Goal: Task Accomplishment & Management: Manage account settings

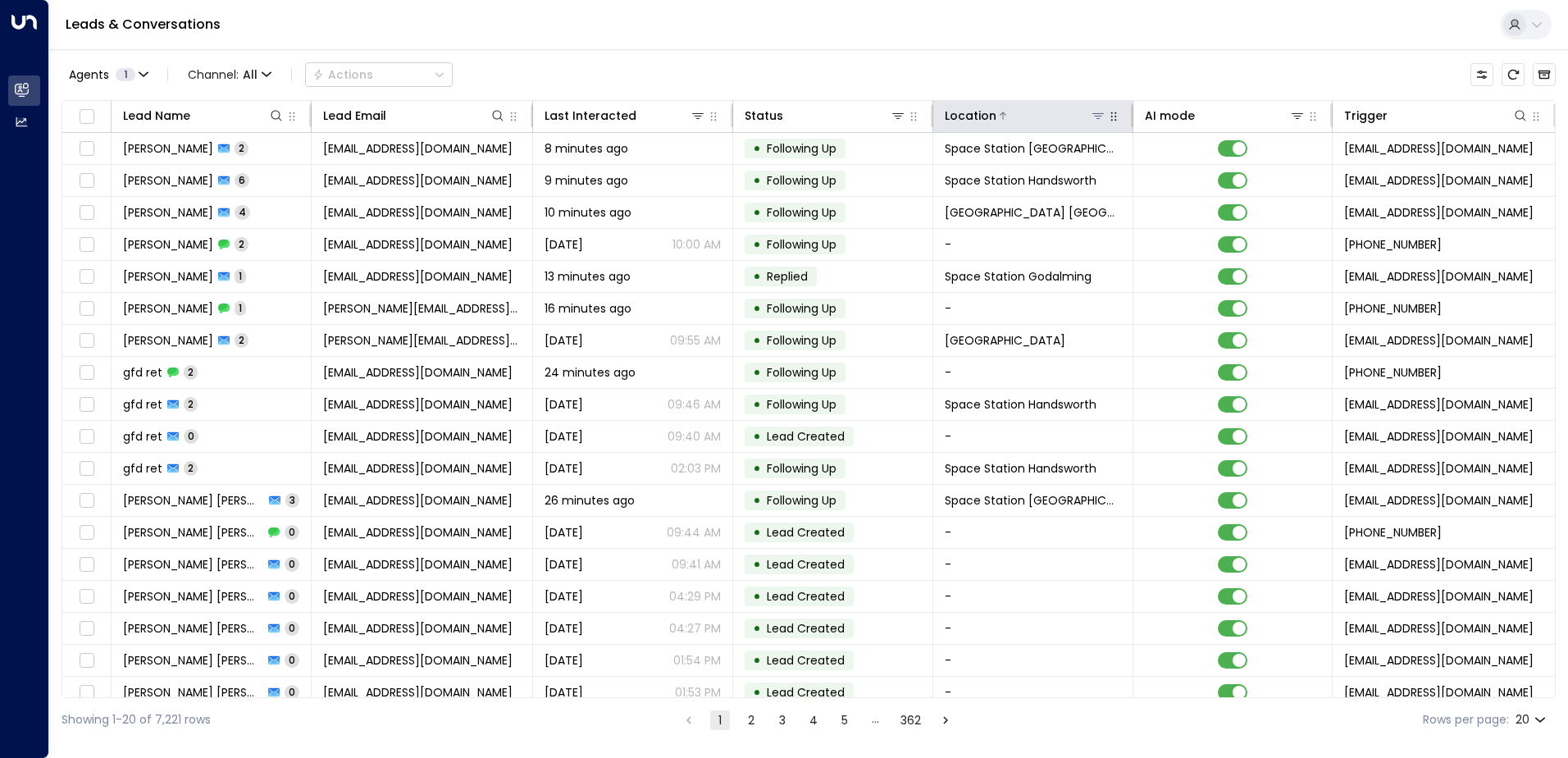
click at [1101, 126] on th "Location" at bounding box center [1033, 116] width 200 height 32
click at [1096, 118] on icon at bounding box center [1097, 115] width 13 height 13
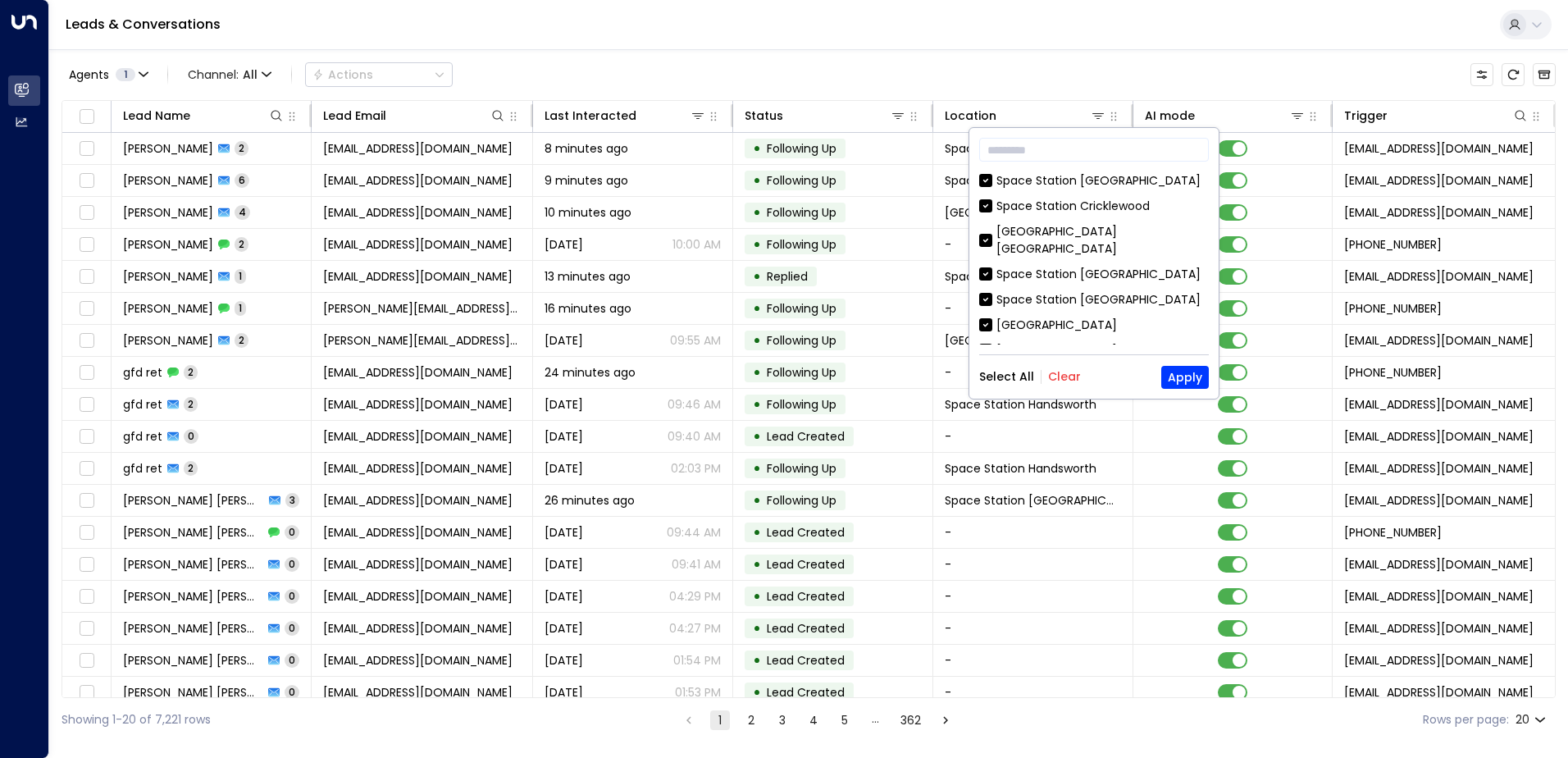
click at [1071, 379] on button "Clear" at bounding box center [1064, 376] width 33 height 13
click at [1128, 266] on div "Space Station [GEOGRAPHIC_DATA]" at bounding box center [1098, 274] width 204 height 18
click at [1167, 357] on div "​ [GEOGRAPHIC_DATA] [GEOGRAPHIC_DATA] [GEOGRAPHIC_DATA] [GEOGRAPHIC_DATA] [GEOG…" at bounding box center [1093, 263] width 249 height 271
click at [1166, 370] on button "Apply" at bounding box center [1184, 378] width 48 height 23
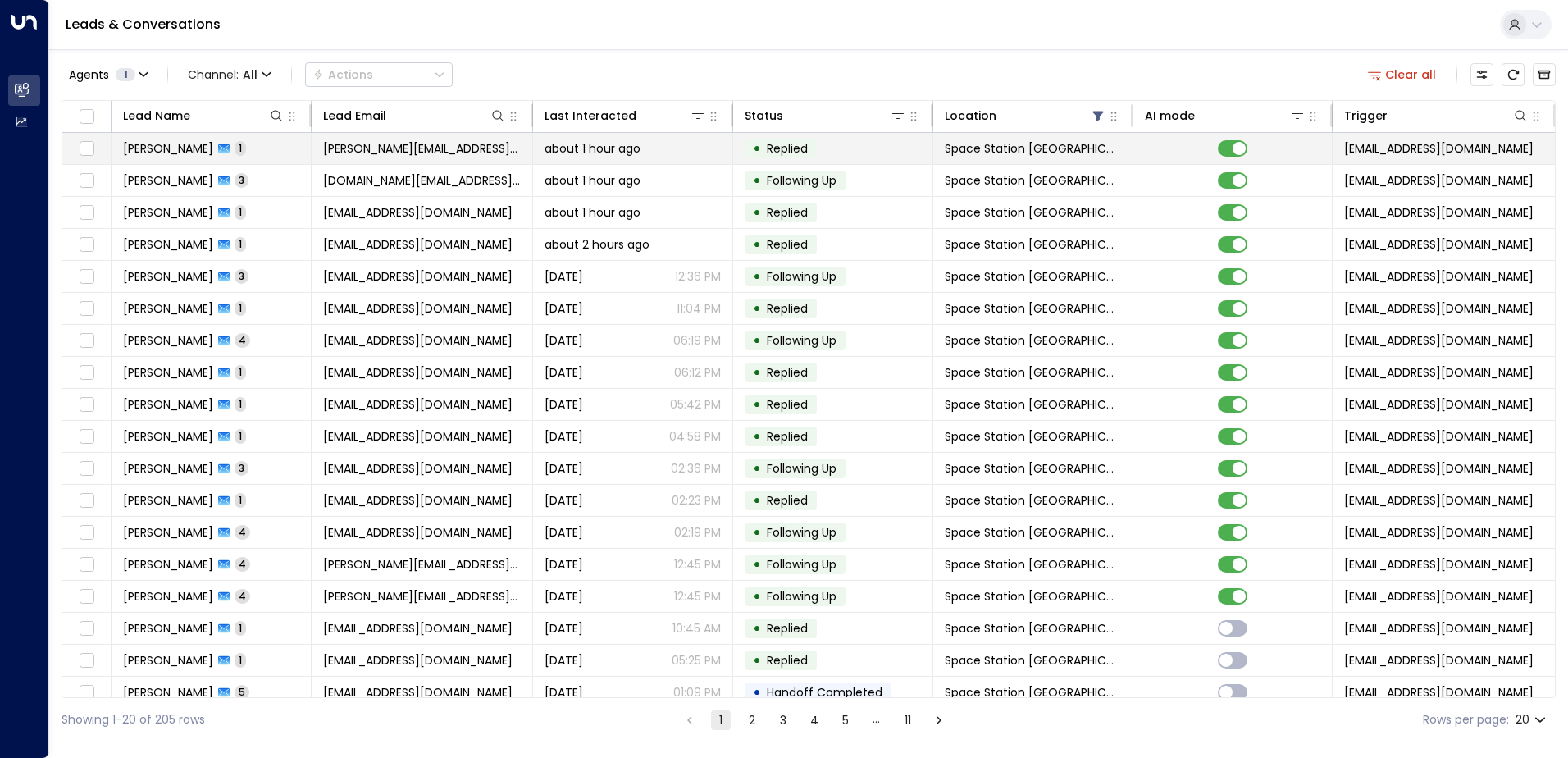
click at [207, 152] on span "[PERSON_NAME]" at bounding box center [168, 148] width 90 height 17
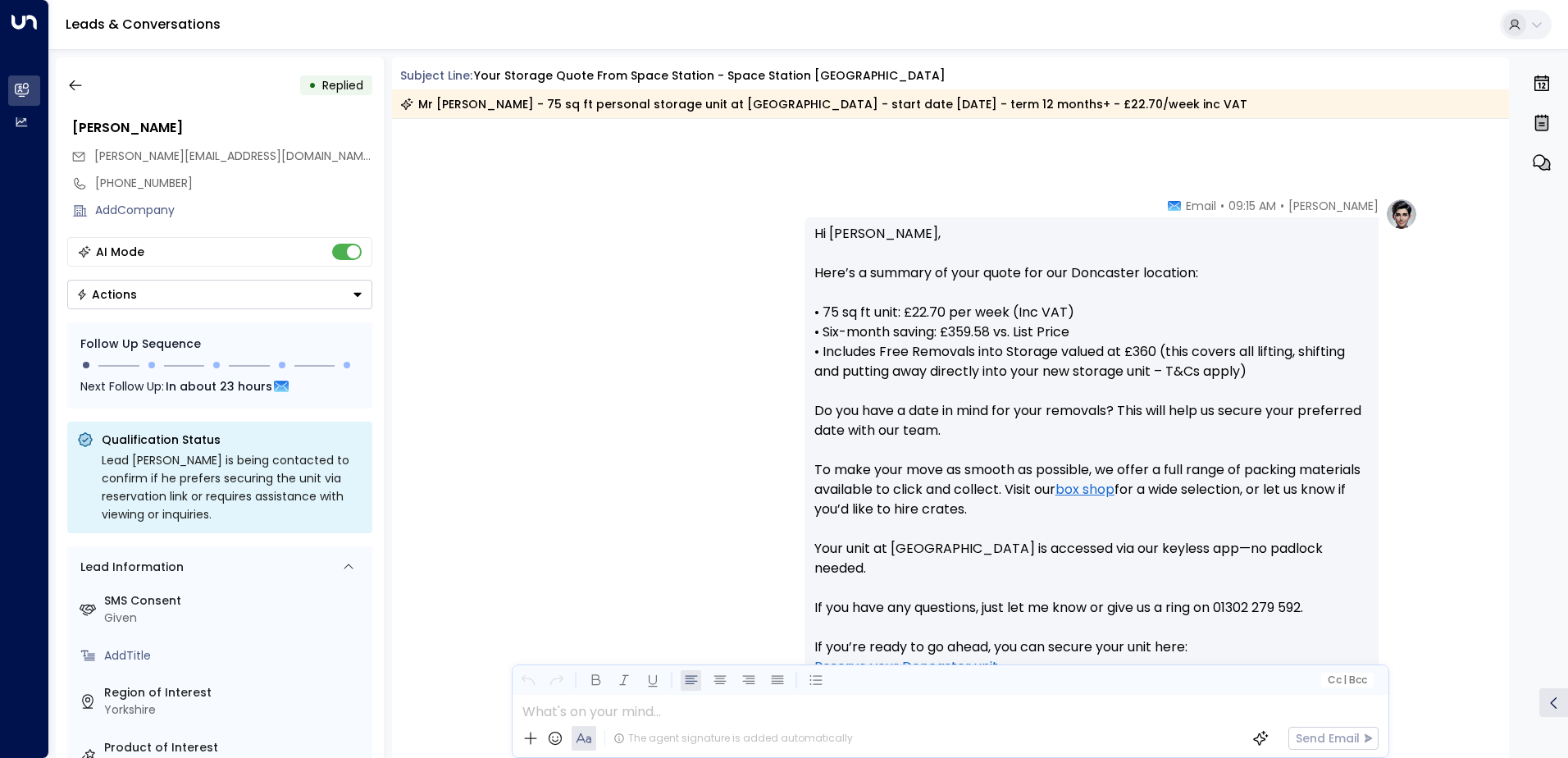
scroll to position [126, 0]
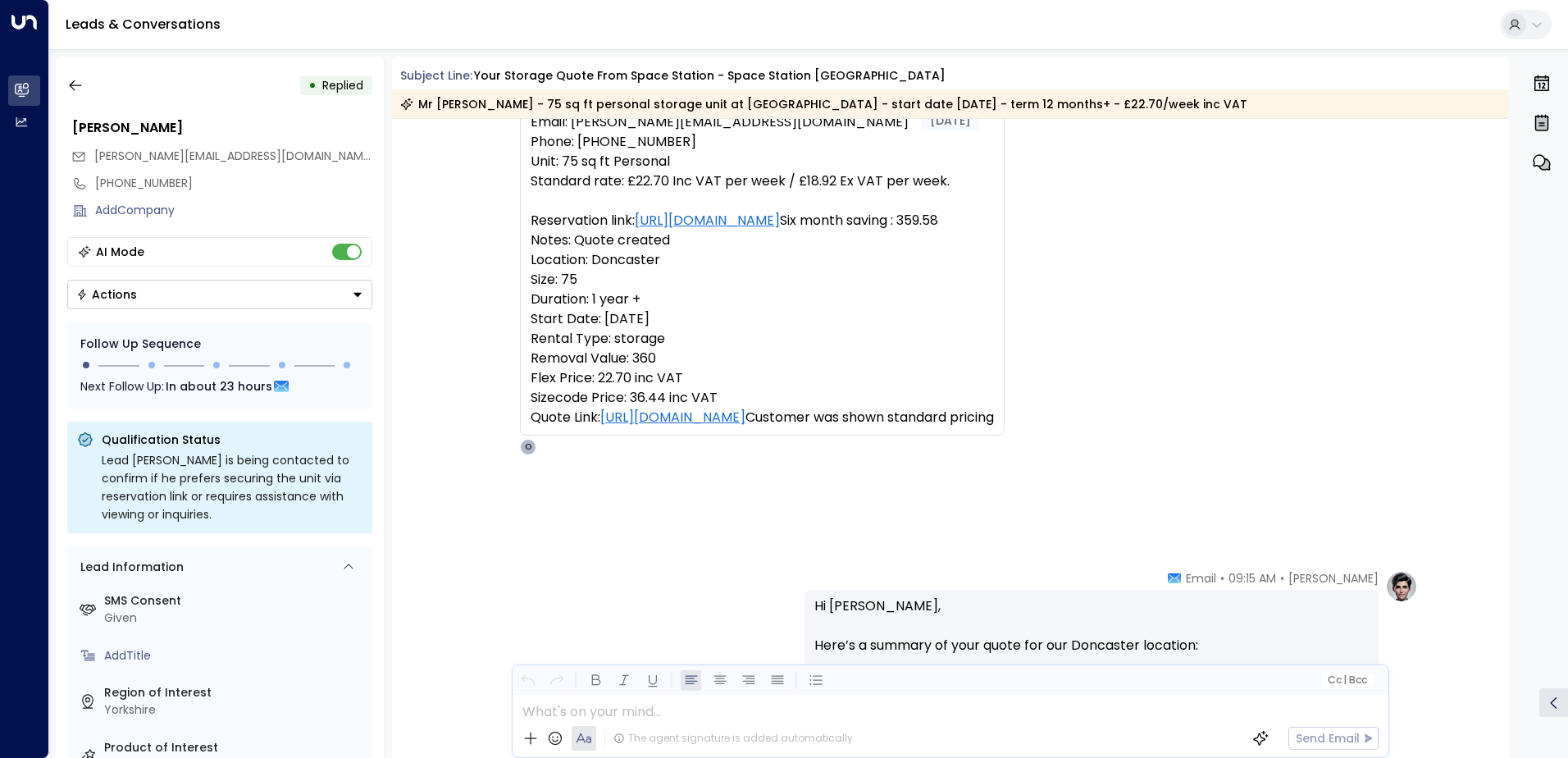
drag, startPoint x: 512, startPoint y: 226, endPoint x: 459, endPoint y: 184, distance: 67.6
click at [459, 184] on div "Trigger Email • • 09:09 AM • Email Name: Mr [PERSON_NAME] Email: [PERSON_NAME][…" at bounding box center [951, 260] width 1118 height 390
click at [74, 80] on icon "button" at bounding box center [75, 85] width 13 height 11
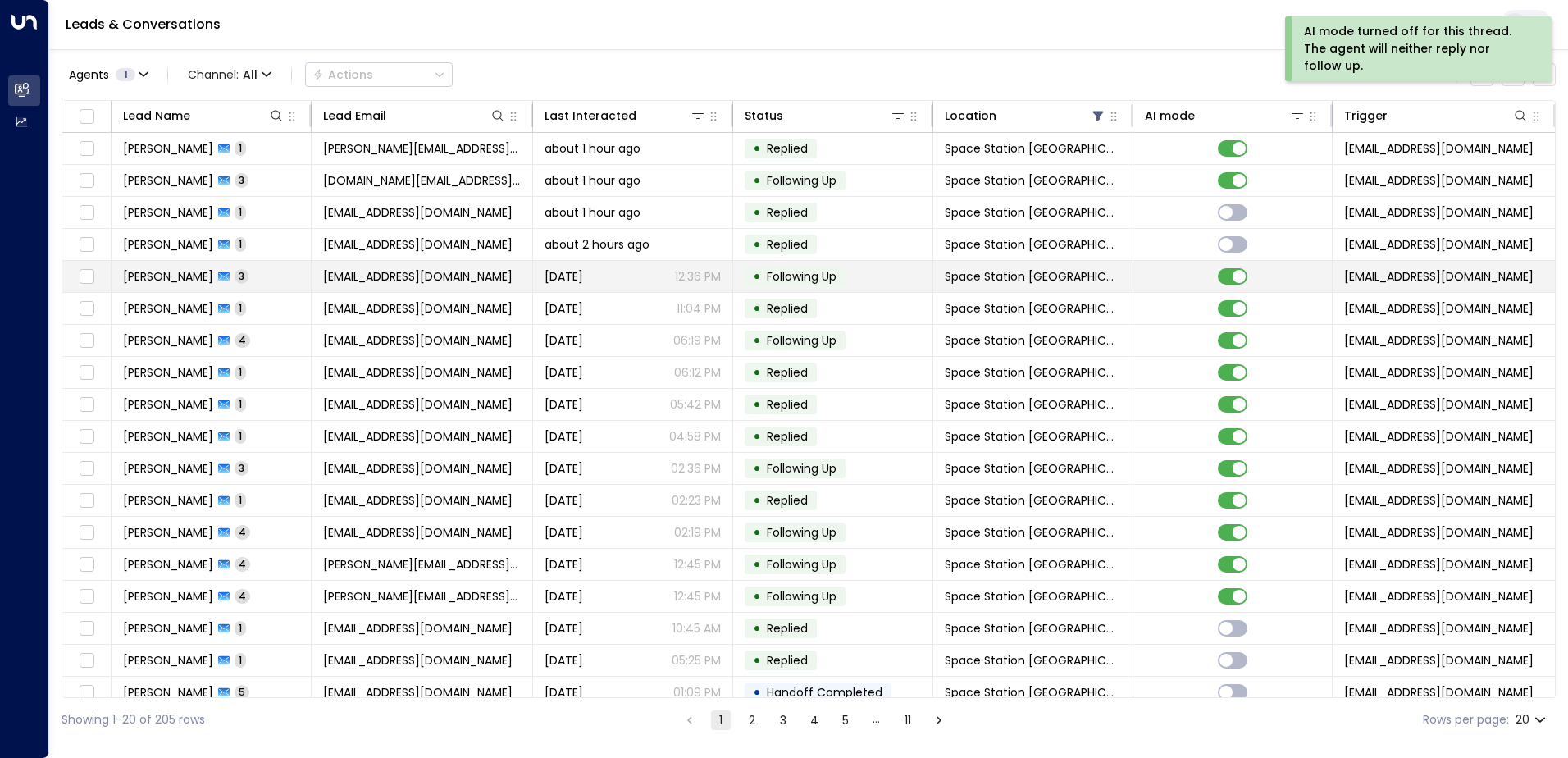
click at [172, 276] on span "[PERSON_NAME]" at bounding box center [168, 276] width 90 height 17
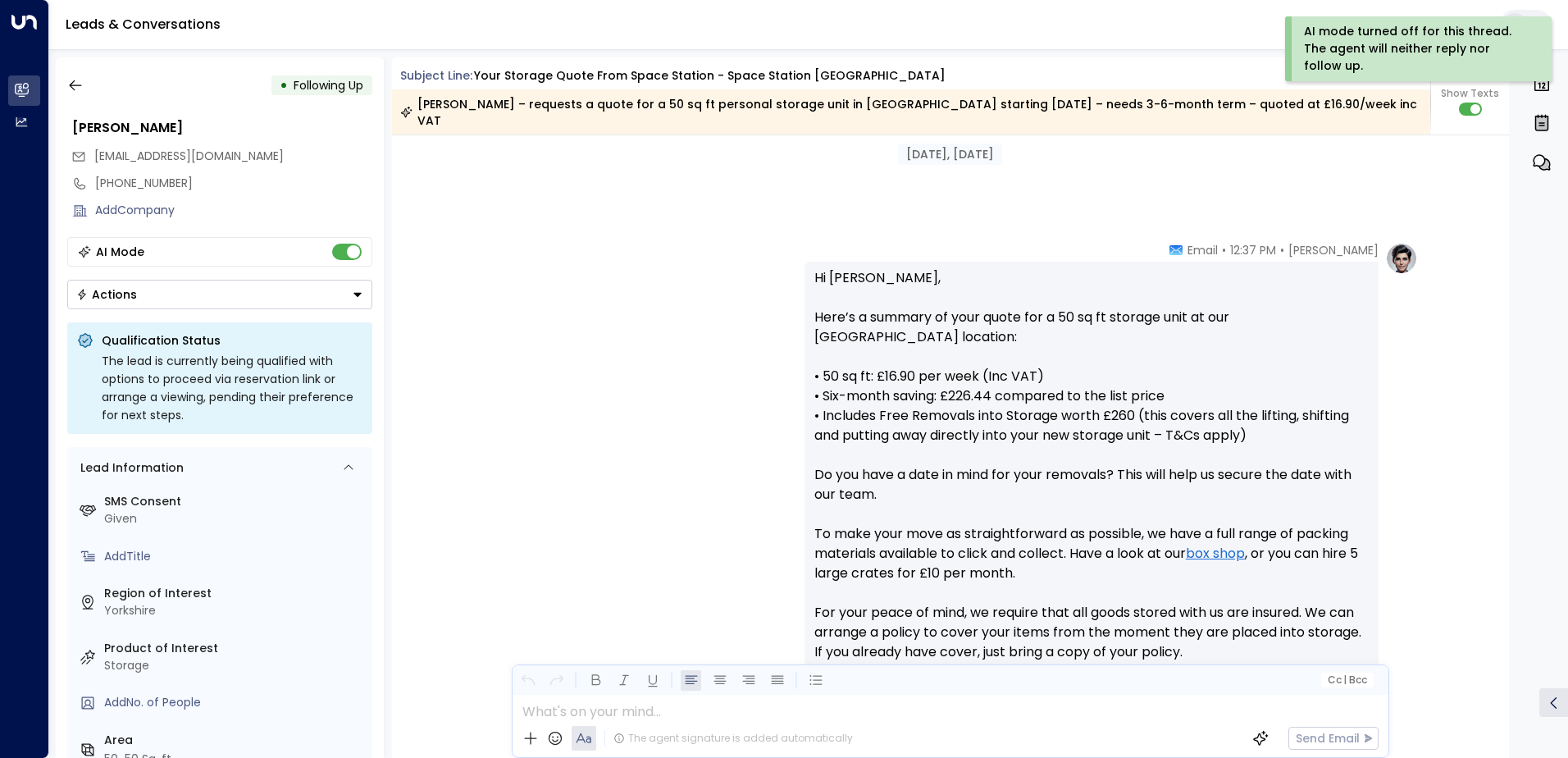
scroll to position [225, 0]
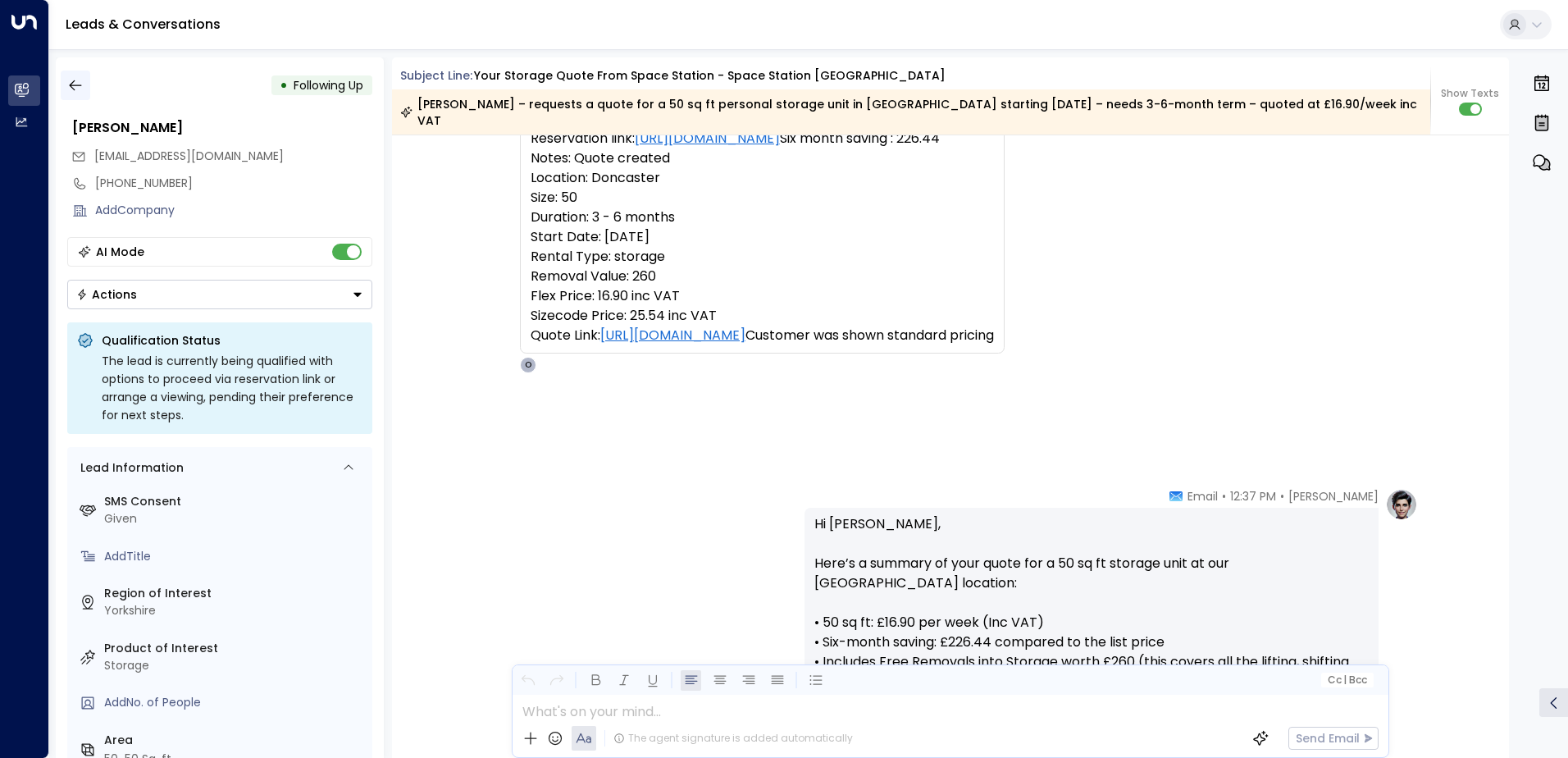
click at [76, 91] on icon "button" at bounding box center [75, 85] width 17 height 17
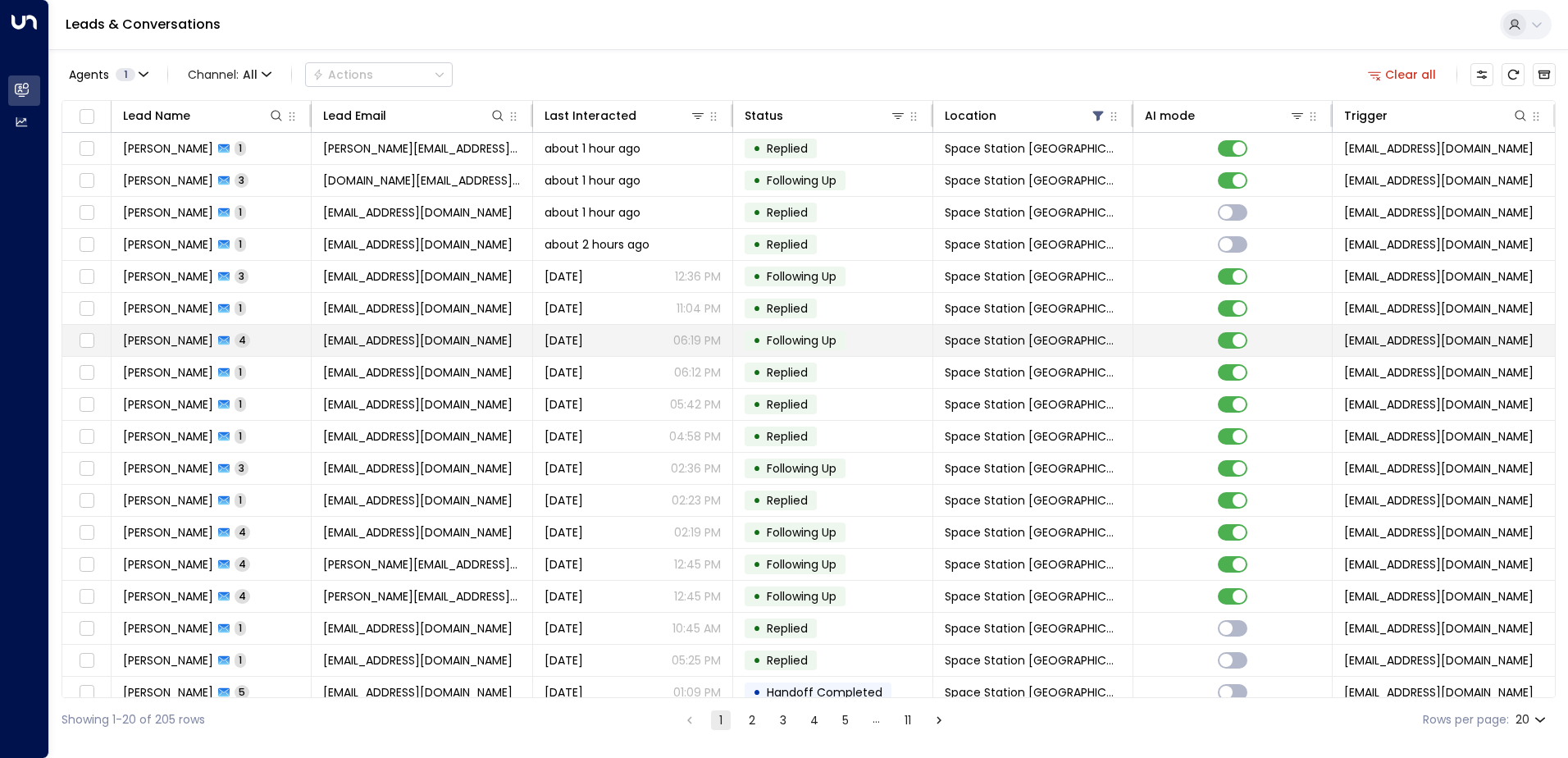
click at [198, 340] on span "[PERSON_NAME]" at bounding box center [168, 340] width 90 height 17
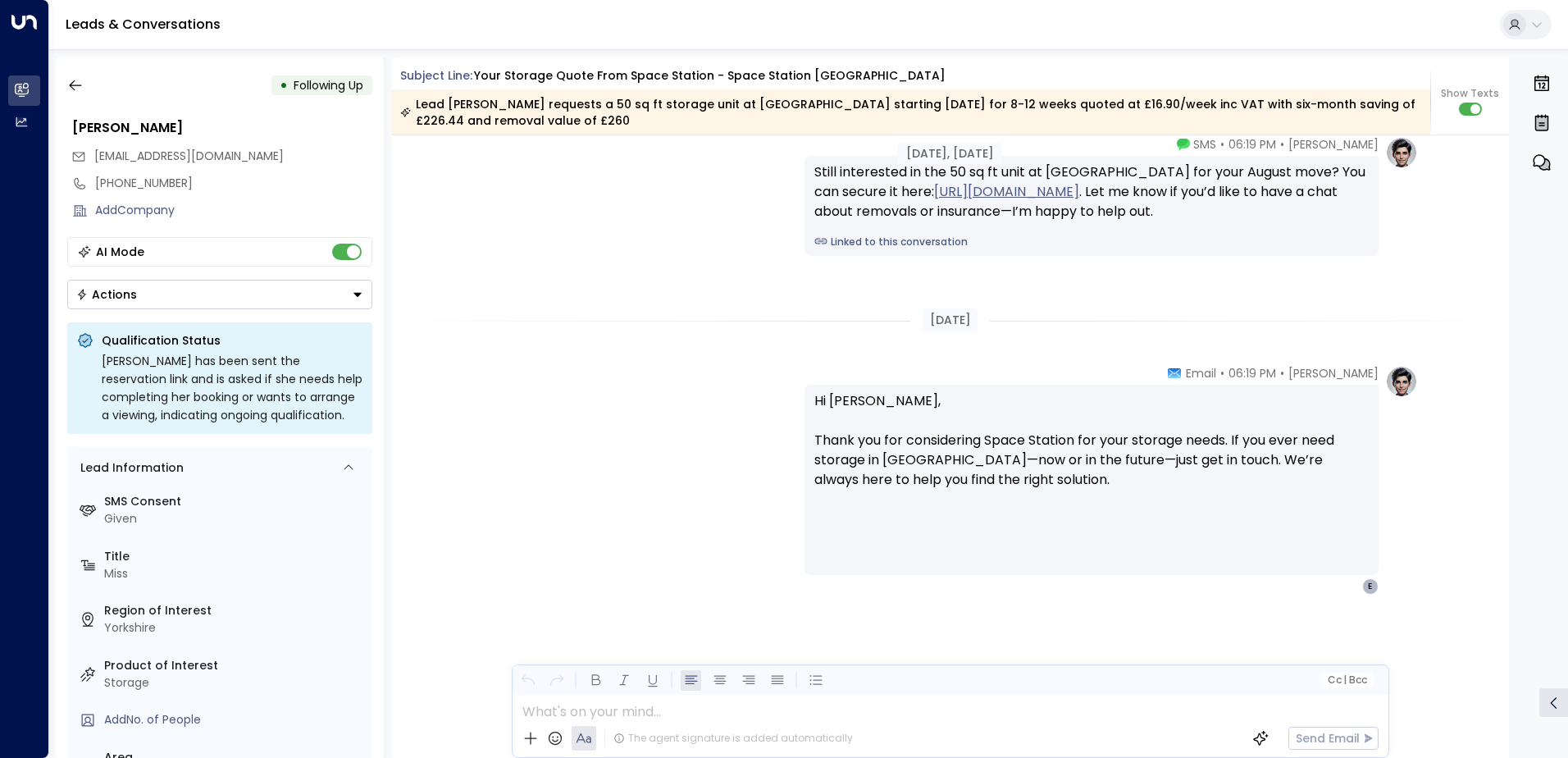
scroll to position [2631, 0]
click at [77, 95] on button "button" at bounding box center [75, 85] width 29 height 29
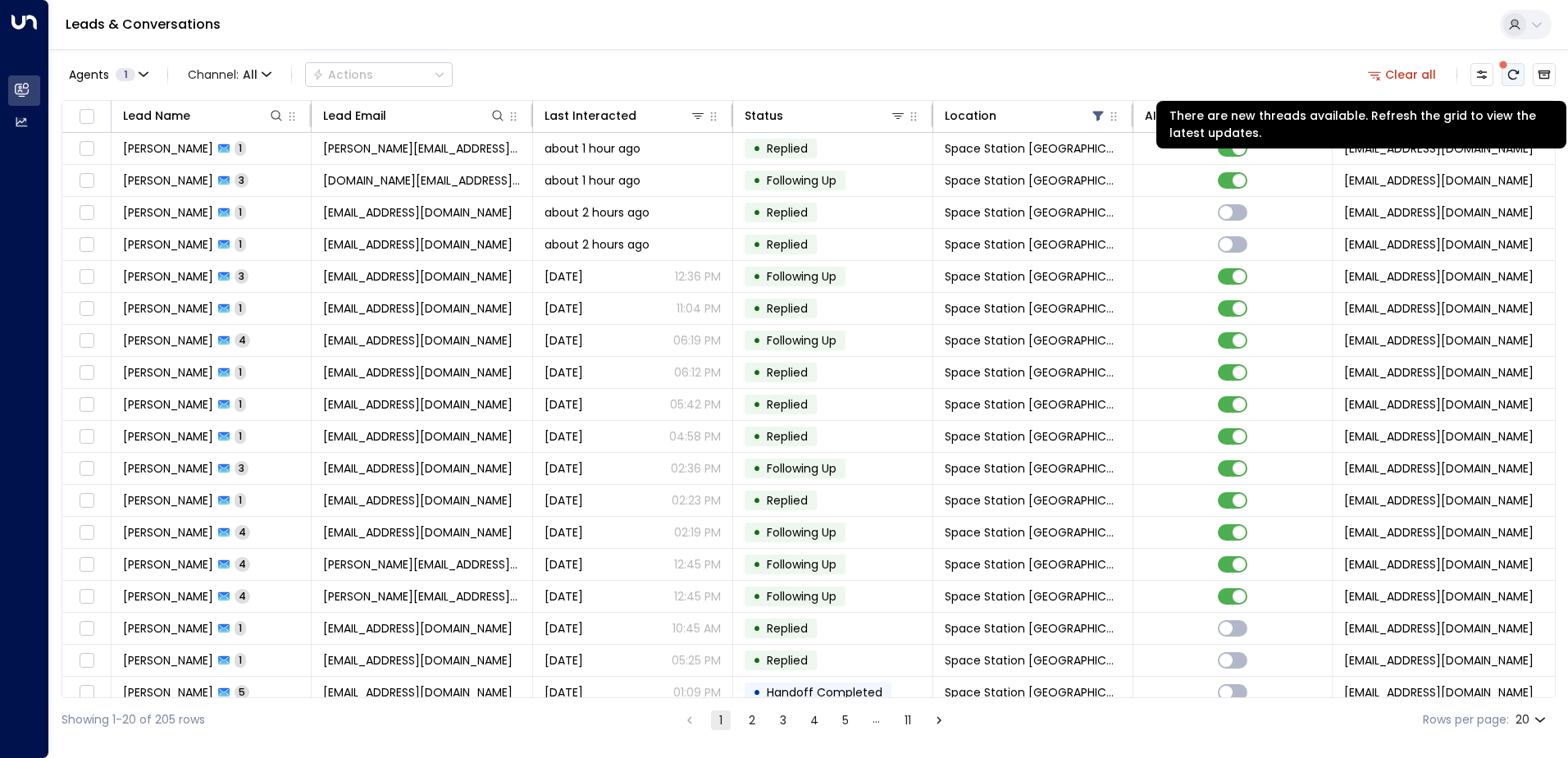
click at [1518, 75] on icon "There are new threads available. Refresh the grid to view the latest updates." at bounding box center [1512, 74] width 13 height 13
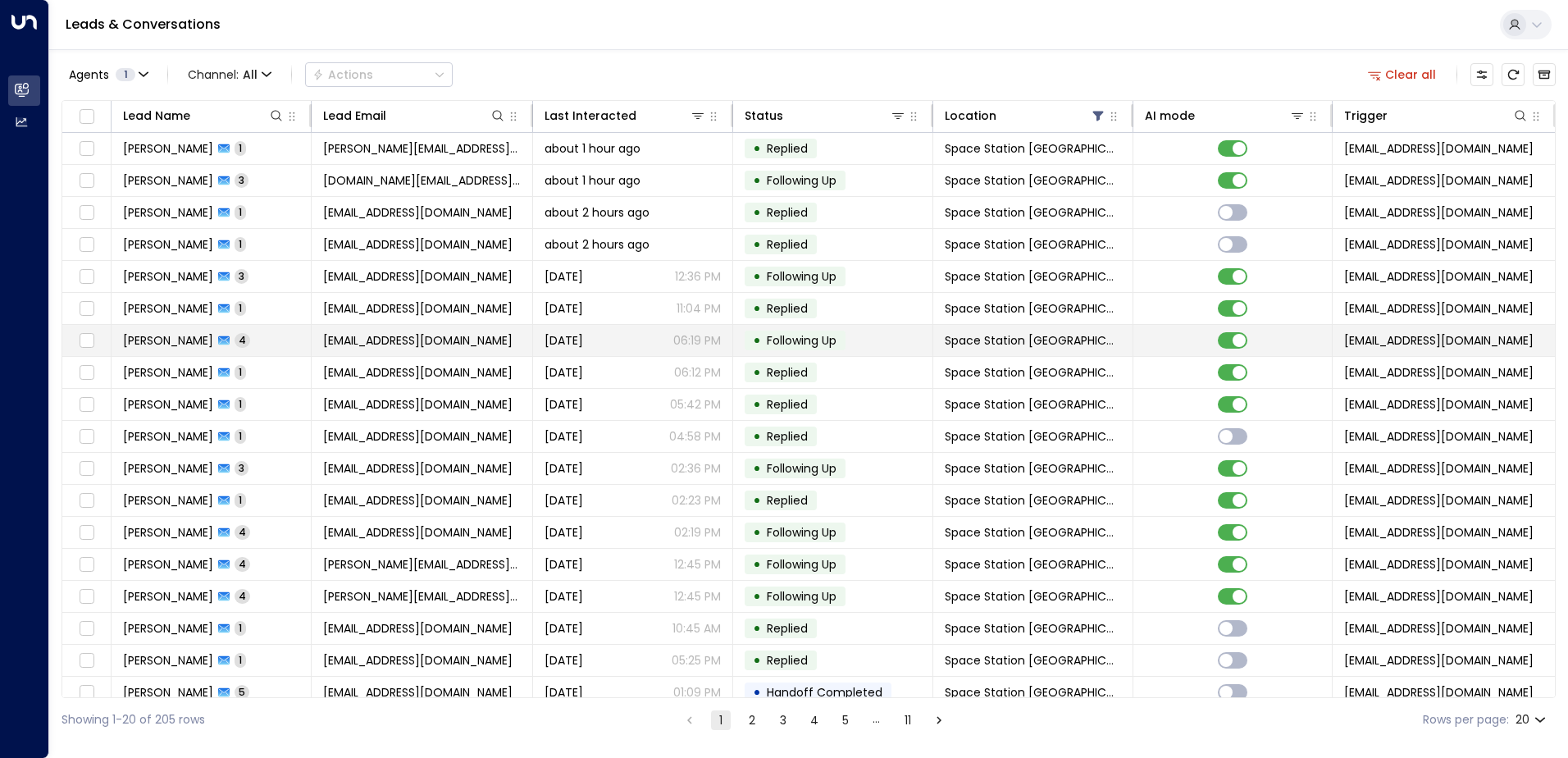
click at [202, 335] on span "[PERSON_NAME]" at bounding box center [168, 340] width 90 height 17
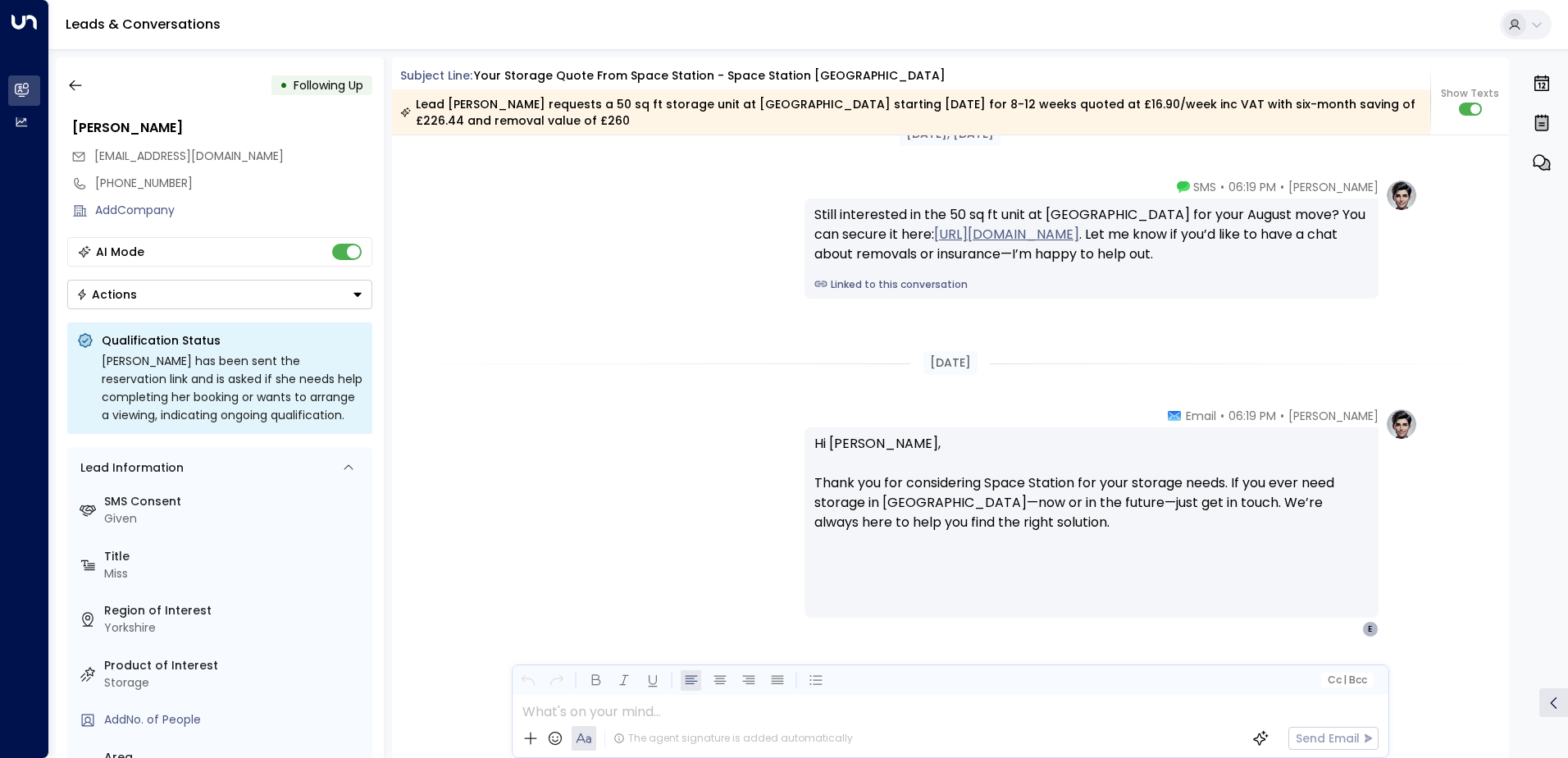
scroll to position [2548, 0]
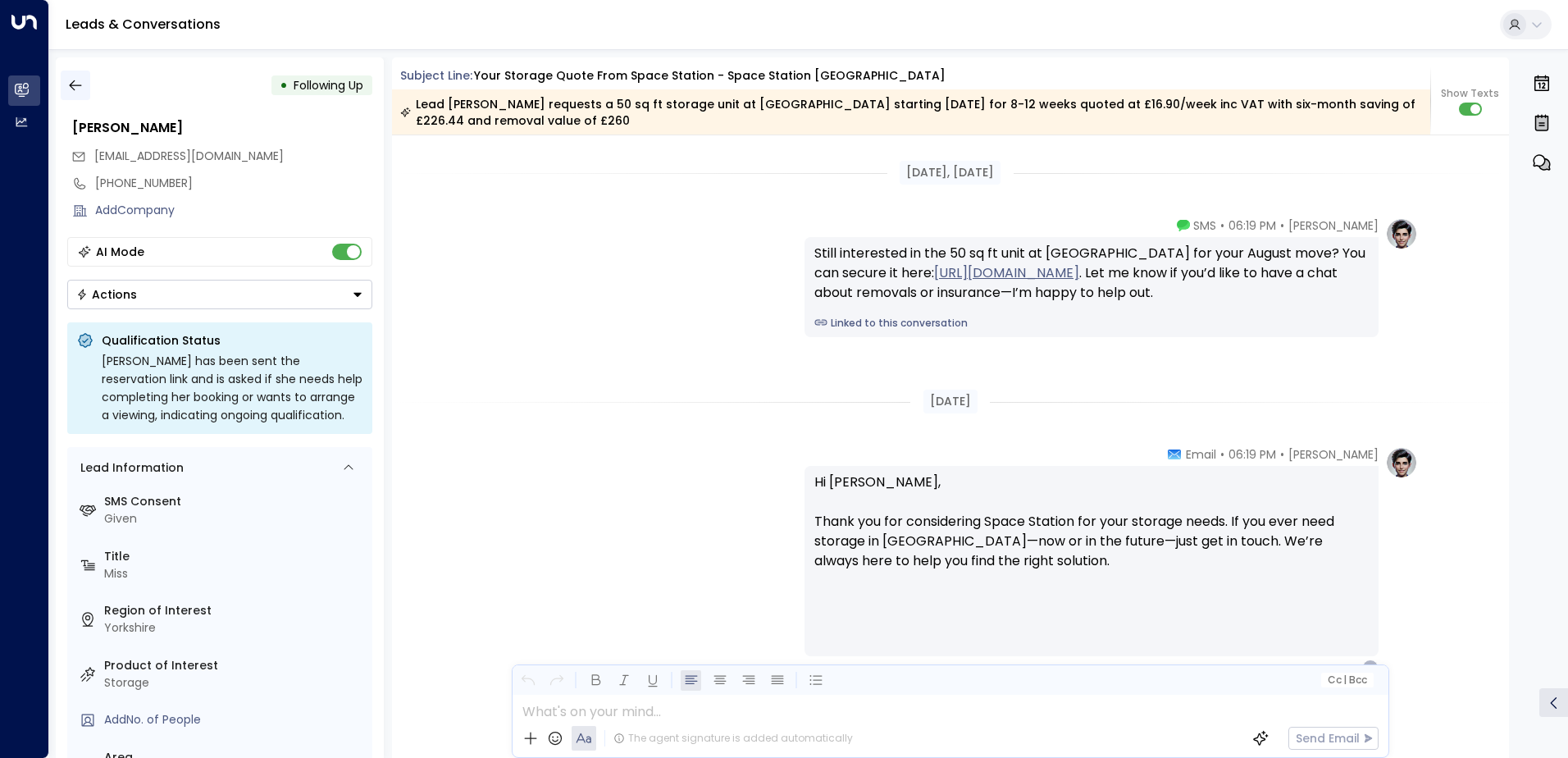
click at [79, 96] on button "button" at bounding box center [75, 85] width 29 height 29
